Goal: Transaction & Acquisition: Purchase product/service

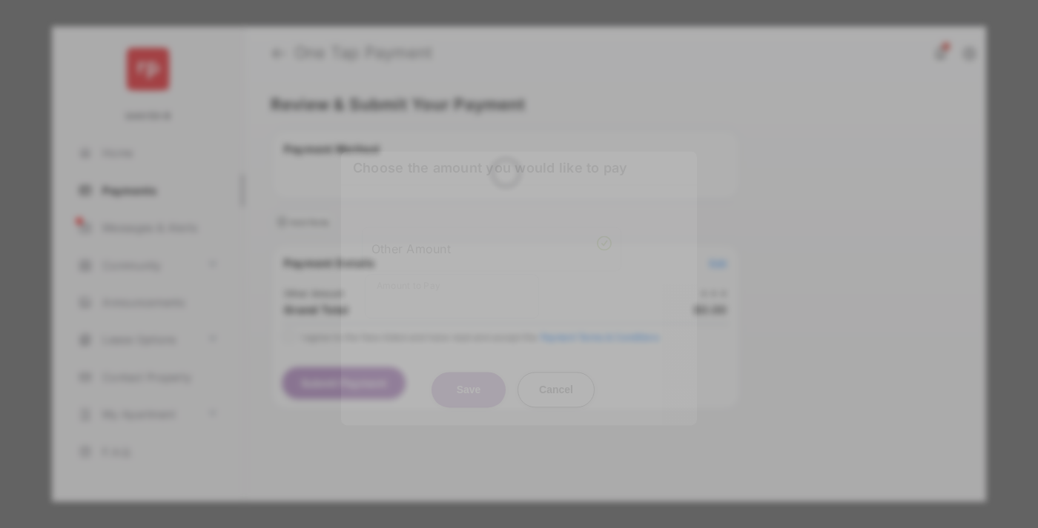
click at [491, 236] on div "Other Amount" at bounding box center [491, 248] width 240 height 25
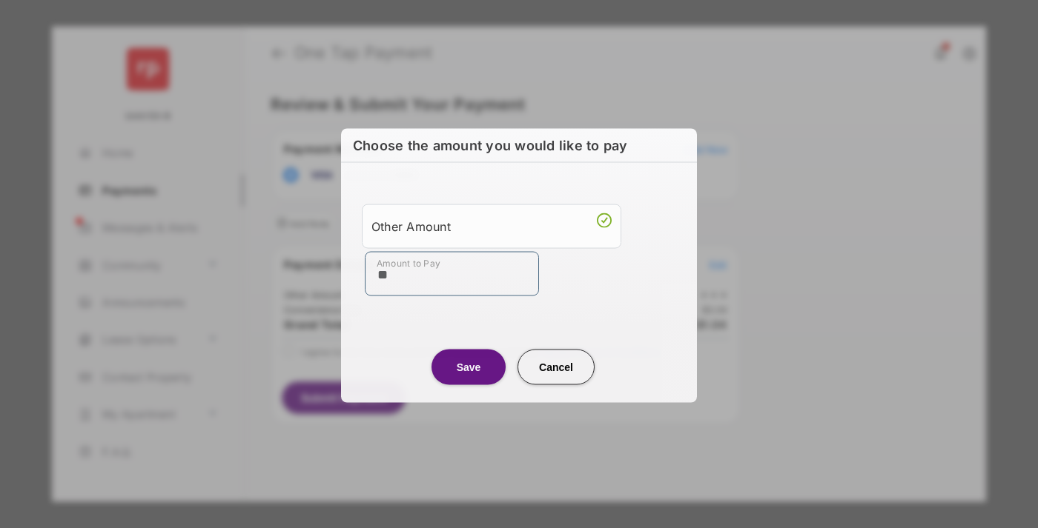
type input "**"
click at [468, 366] on button "Save" at bounding box center [468, 367] width 74 height 36
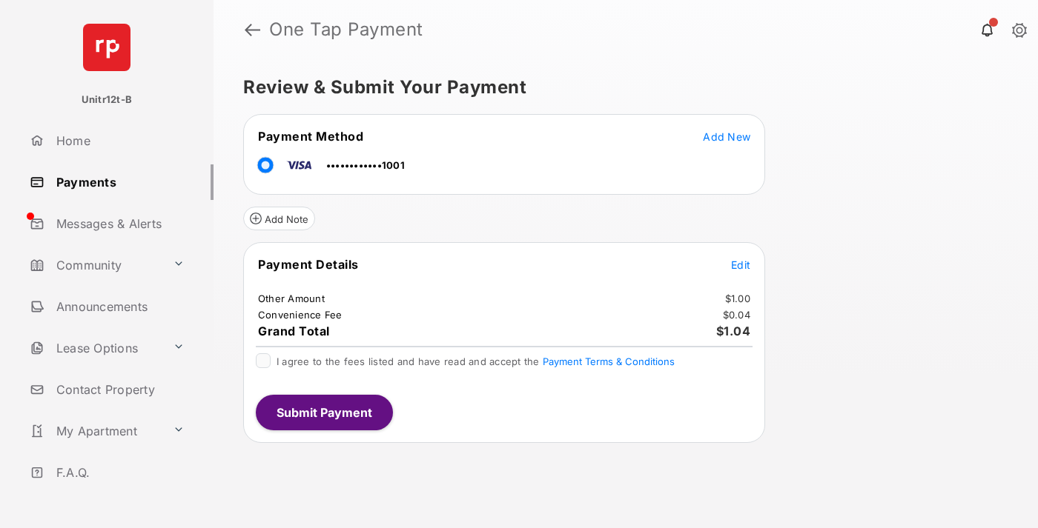
click at [740, 265] on span "Edit" at bounding box center [740, 265] width 19 height 13
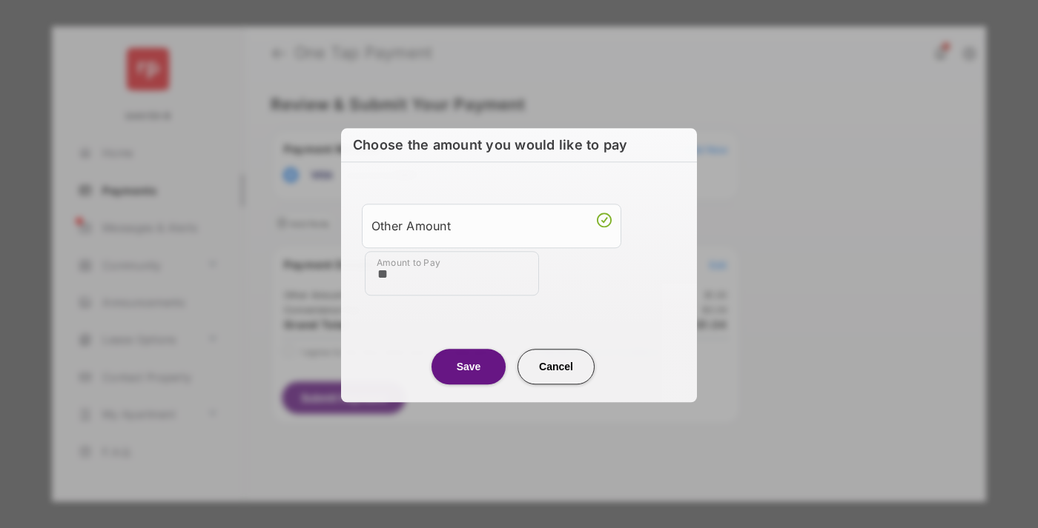
click at [468, 365] on button "Save" at bounding box center [468, 367] width 74 height 36
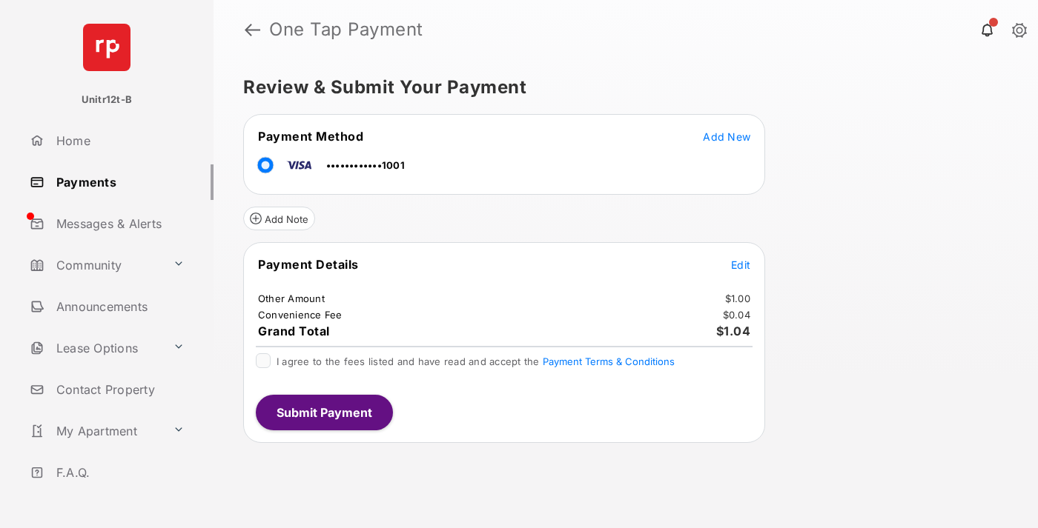
click at [323, 412] on button "Submit Payment" at bounding box center [324, 413] width 137 height 36
